Goal: Navigation & Orientation: Find specific page/section

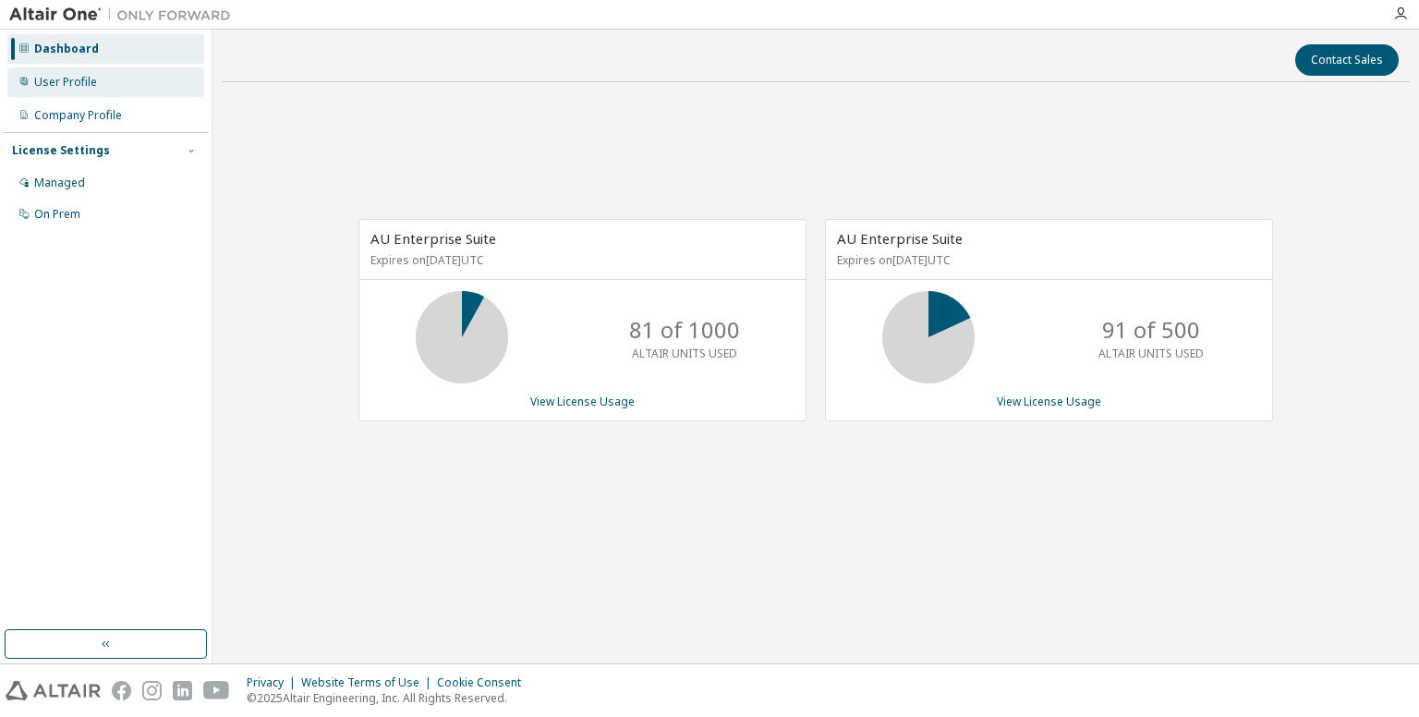
click at [80, 88] on div "User Profile" at bounding box center [65, 82] width 63 height 15
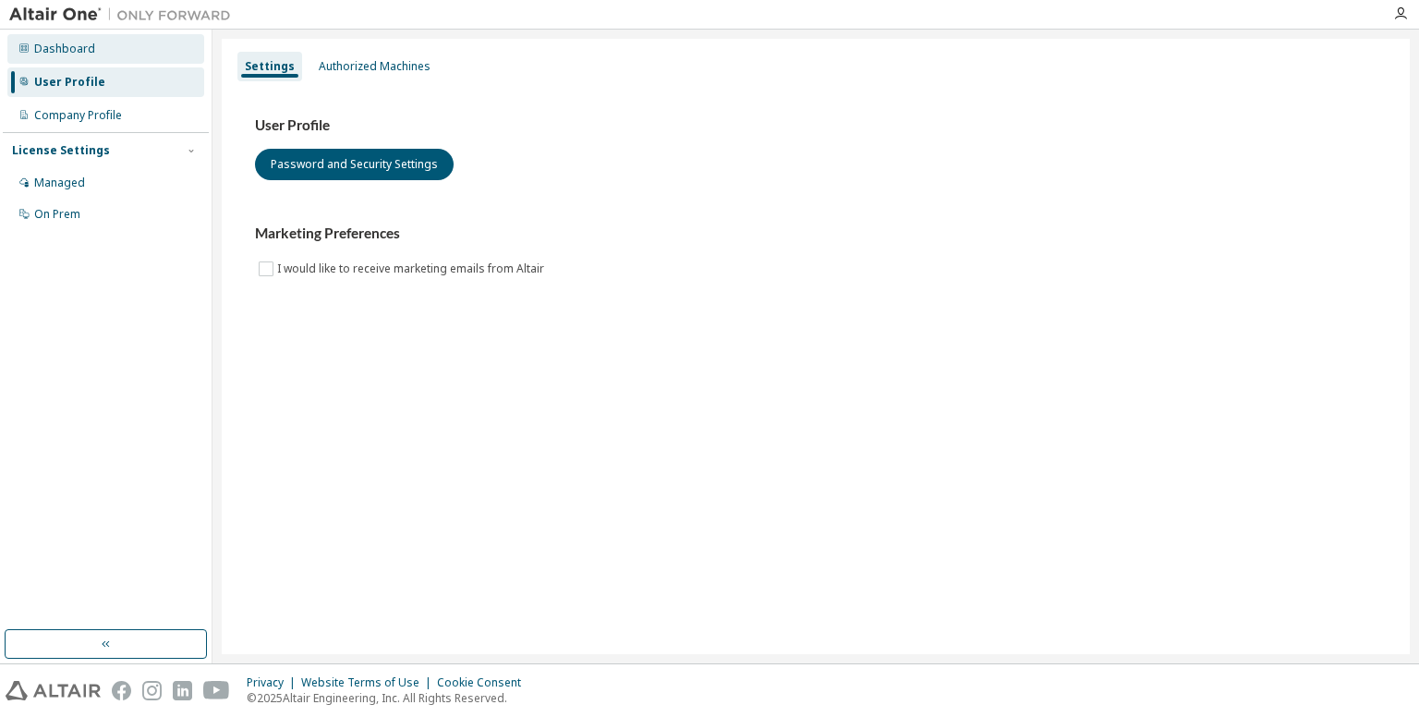
click at [66, 49] on div "Dashboard" at bounding box center [64, 49] width 61 height 15
